Goal: Task Accomplishment & Management: Manage account settings

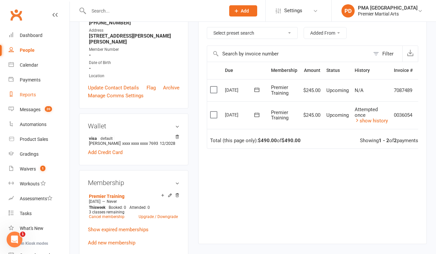
click at [29, 94] on div "Reports" at bounding box center [28, 94] width 16 height 5
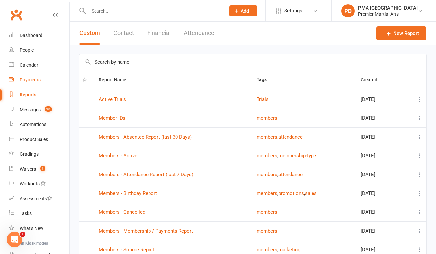
click at [39, 75] on link "Payments" at bounding box center [39, 80] width 61 height 15
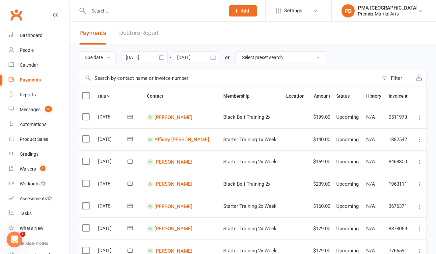
click at [146, 30] on link "Debtors Report" at bounding box center [139, 33] width 40 height 23
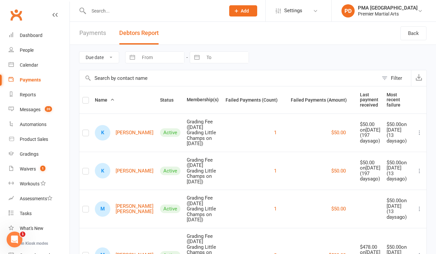
scroll to position [0, 0]
click at [163, 15] on div at bounding box center [150, 10] width 142 height 21
click at [155, 12] on input "text" at bounding box center [154, 10] width 134 height 9
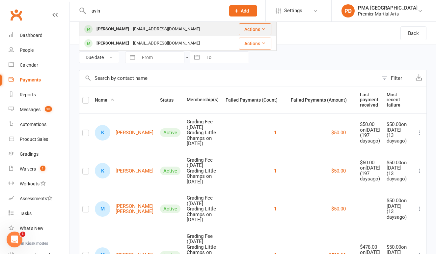
type input "avin"
click at [154, 26] on div "[EMAIL_ADDRESS][DOMAIN_NAME]" at bounding box center [166, 29] width 71 height 10
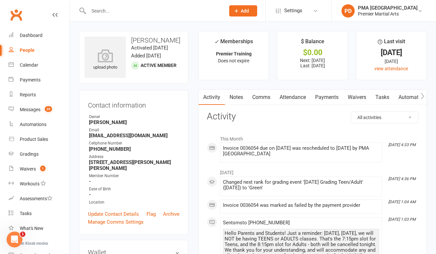
click at [320, 98] on link "Payments" at bounding box center [327, 97] width 33 height 15
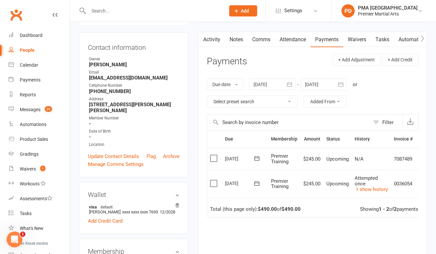
scroll to position [57, 0]
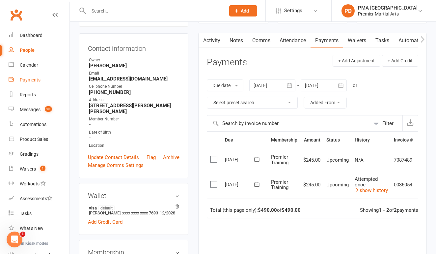
click at [24, 78] on div "Payments" at bounding box center [30, 79] width 21 height 5
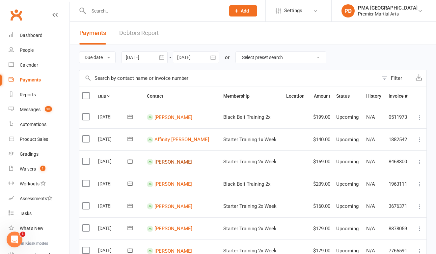
click at [165, 159] on link "[PERSON_NAME]" at bounding box center [174, 162] width 38 height 6
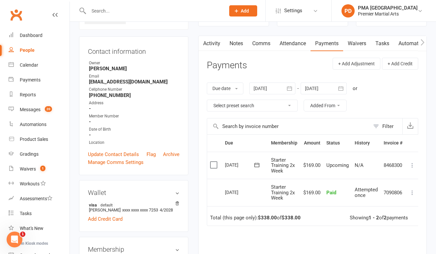
scroll to position [54, 0]
click at [35, 110] on div "Messages" at bounding box center [30, 109] width 21 height 5
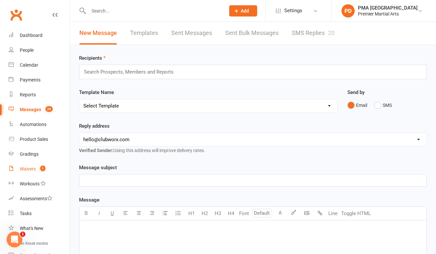
click at [36, 167] on link "Waivers 1" at bounding box center [39, 169] width 61 height 15
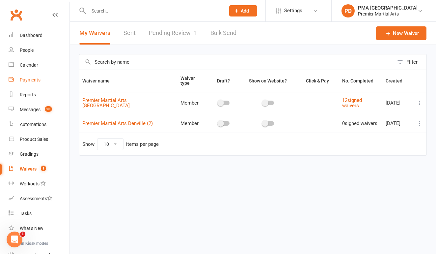
click at [31, 77] on div "Payments" at bounding box center [30, 79] width 21 height 5
